Goal: Navigation & Orientation: Understand site structure

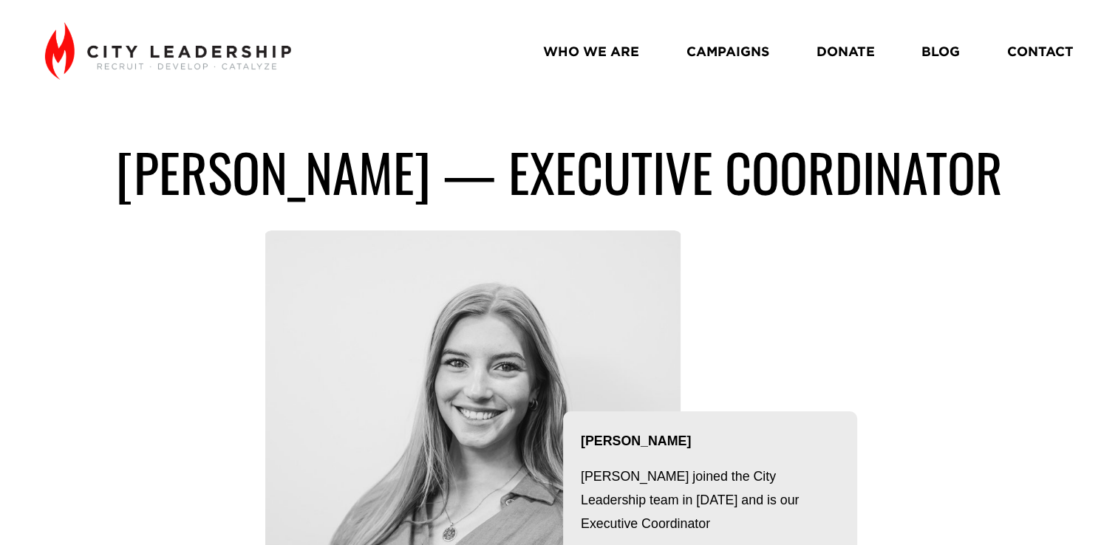
click at [573, 57] on link "WHO WE ARE" at bounding box center [591, 51] width 96 height 27
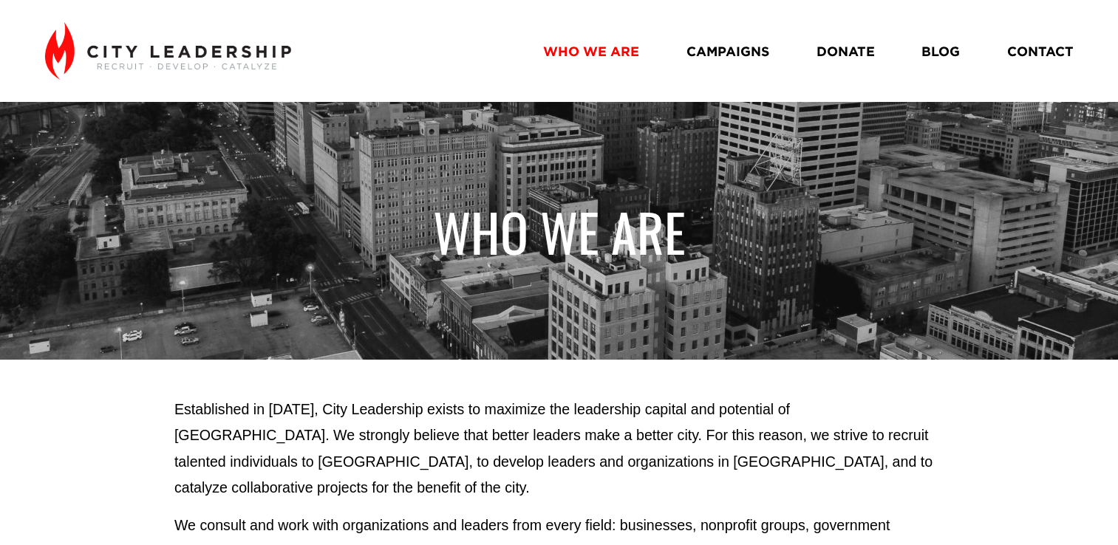
click at [726, 54] on link "CAMPAIGNS" at bounding box center [728, 51] width 83 height 27
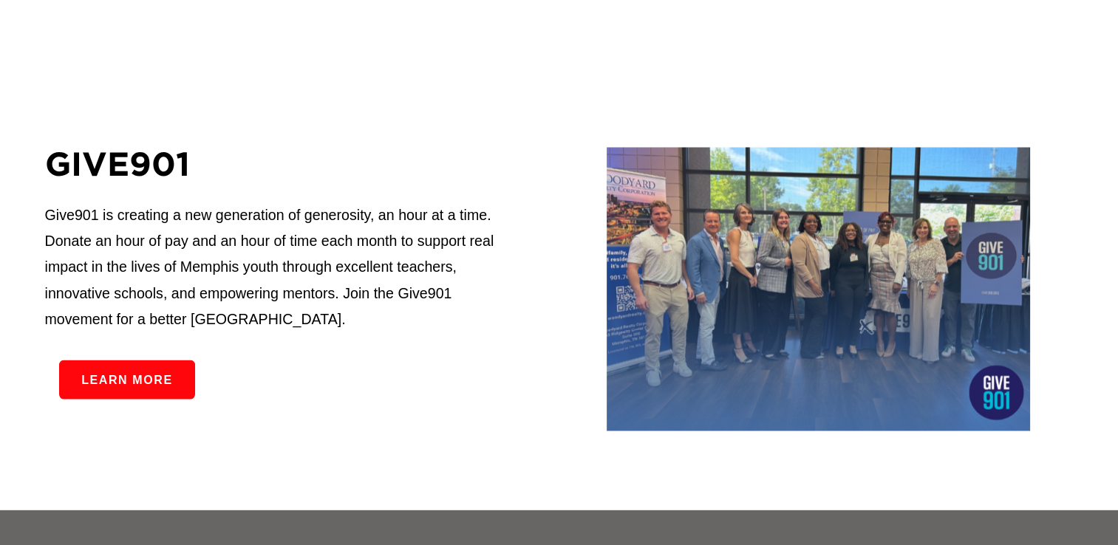
scroll to position [2481, 0]
